Goal: Check status

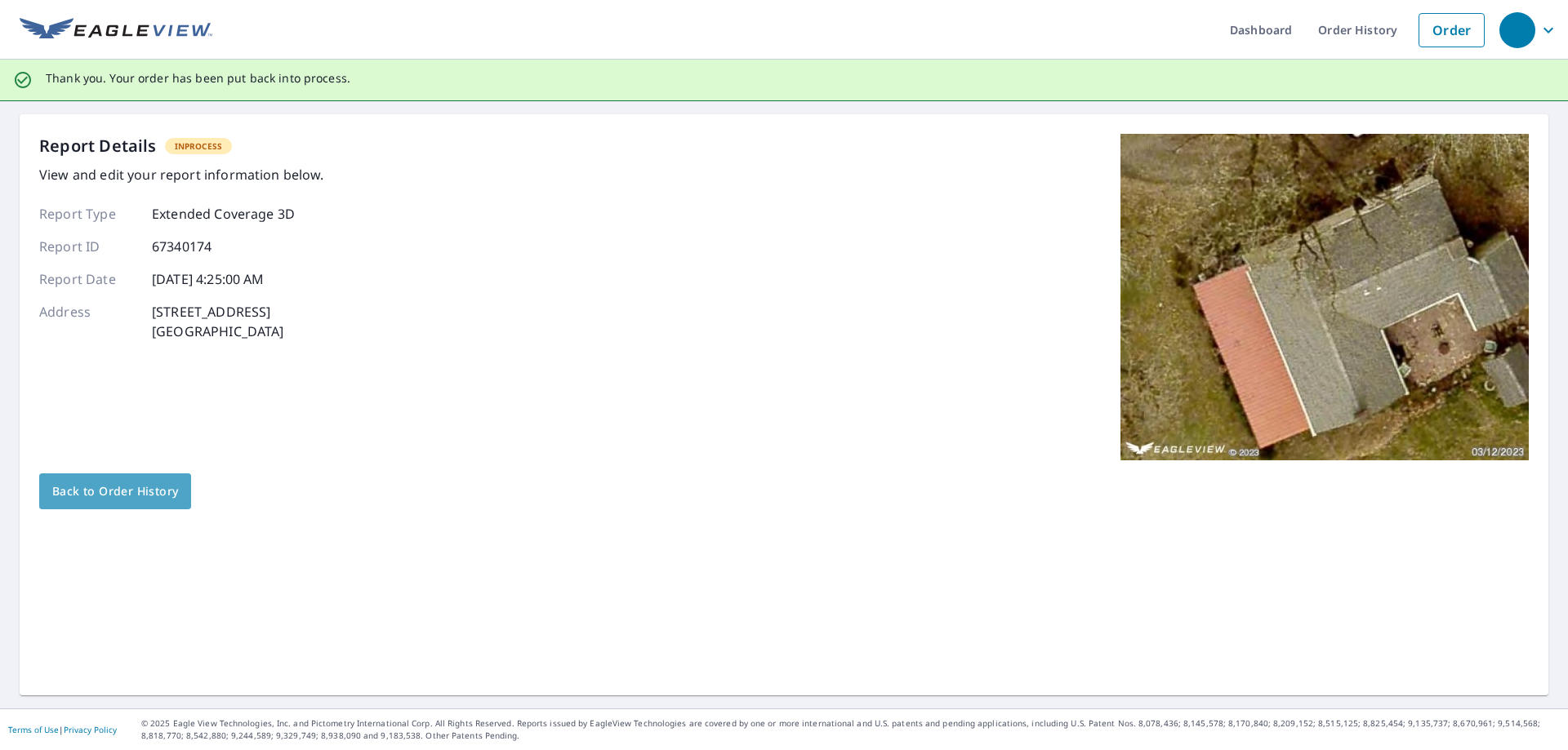
click at [113, 490] on span "Back to Order History" at bounding box center [115, 491] width 125 height 20
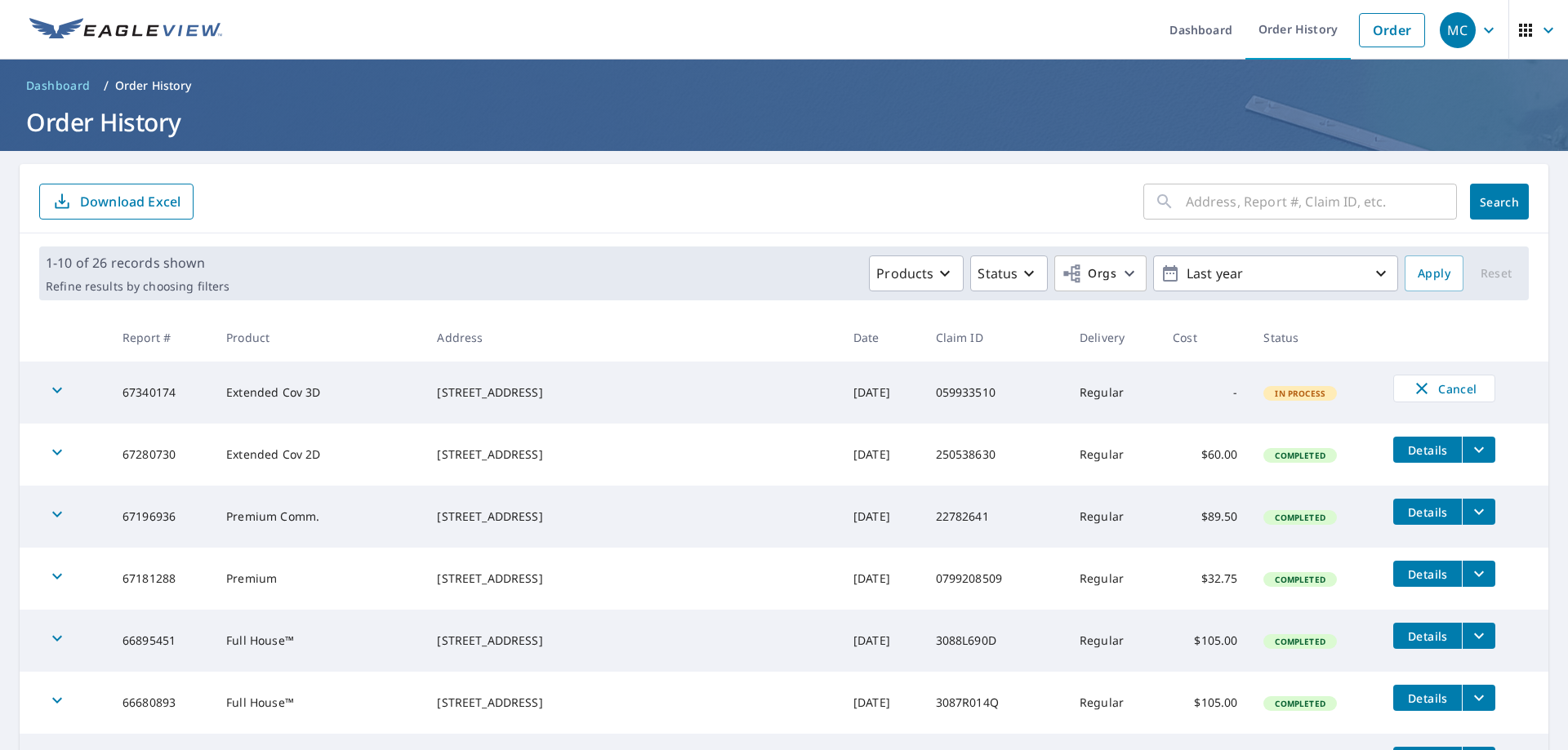
click at [1265, 395] on span "In Process" at bounding box center [1300, 393] width 70 height 11
